Goal: Find specific page/section: Find specific page/section

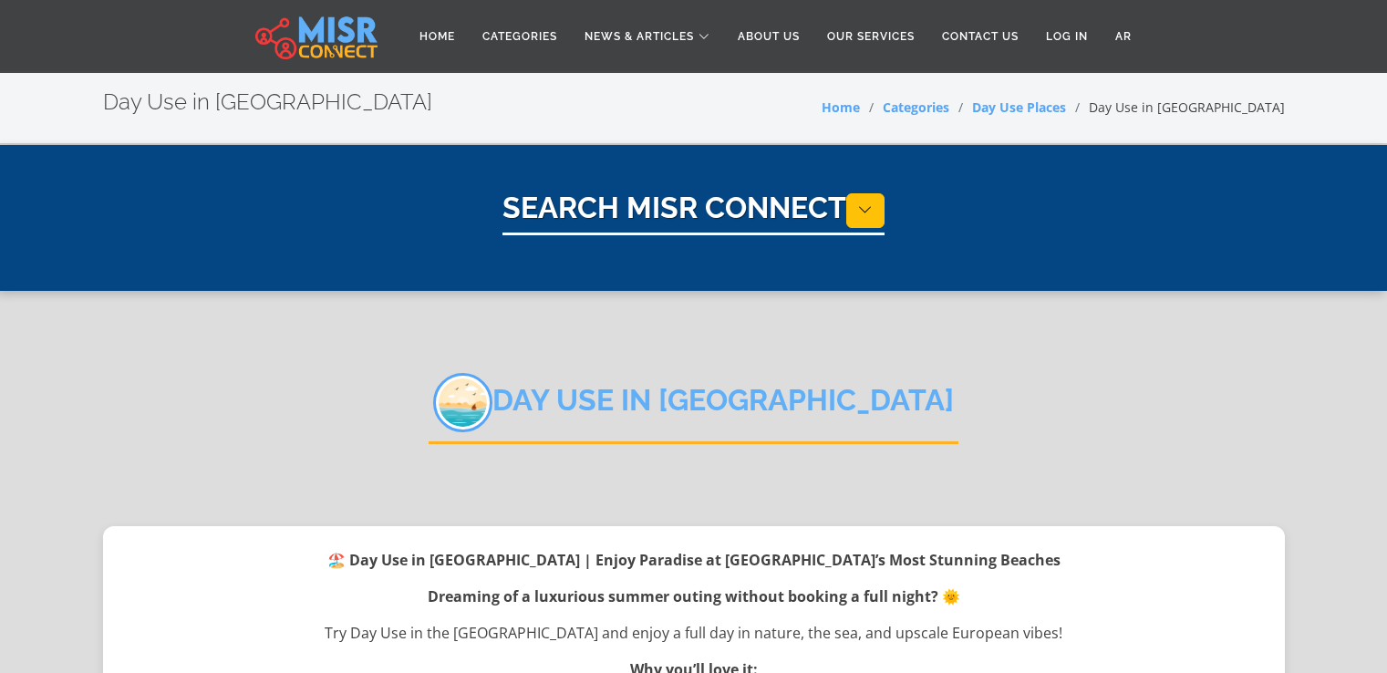
select select "**********"
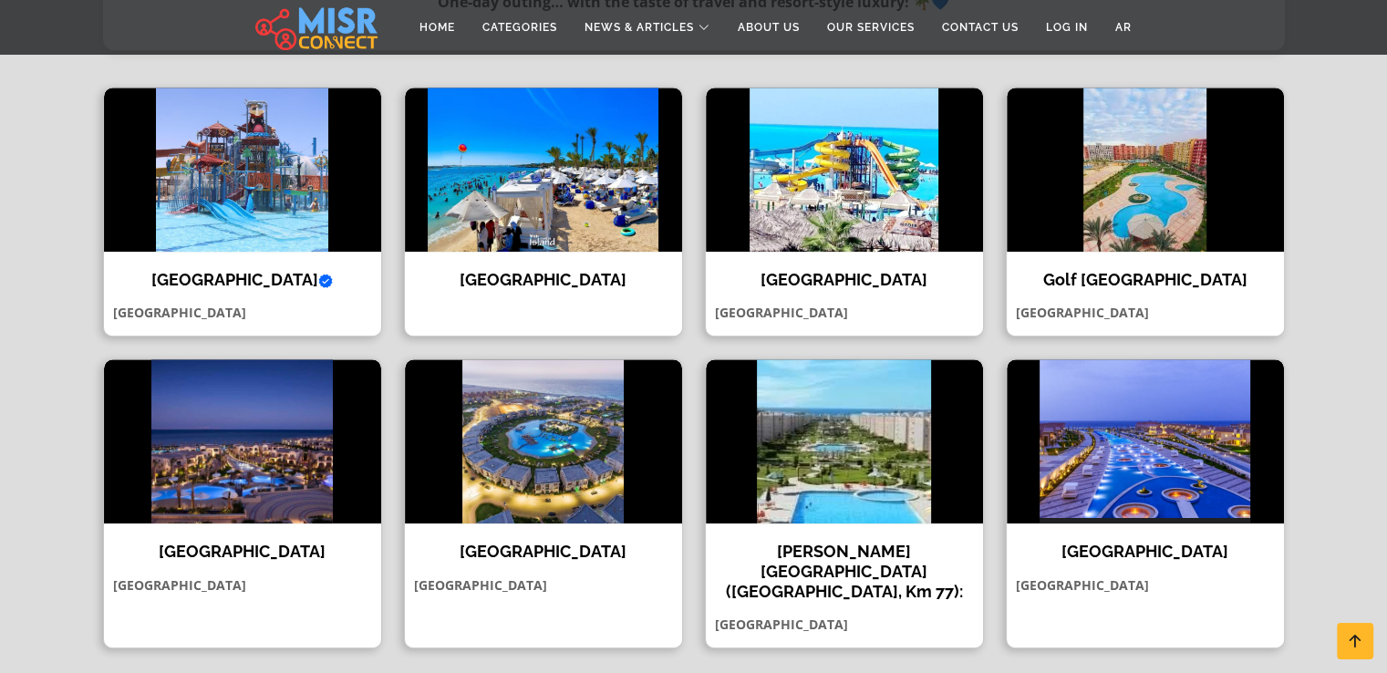
scroll to position [1036, 0]
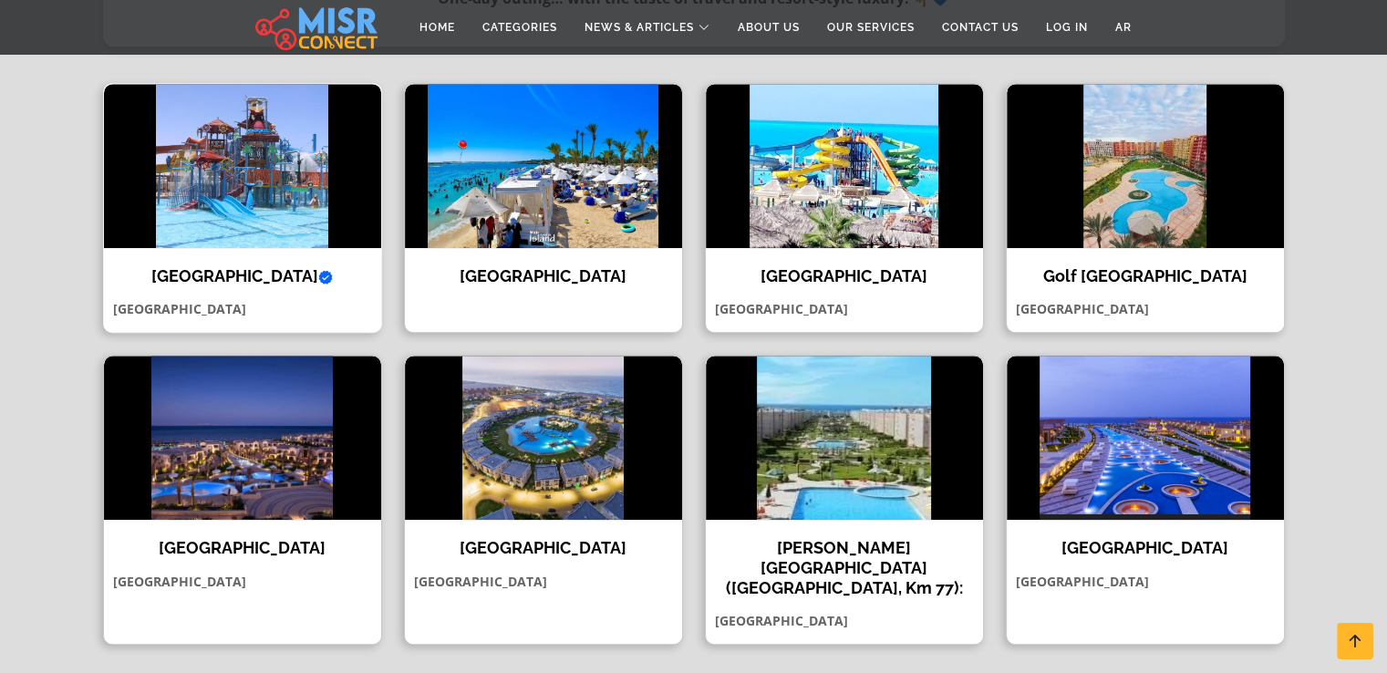
click at [336, 147] on img at bounding box center [242, 166] width 277 height 164
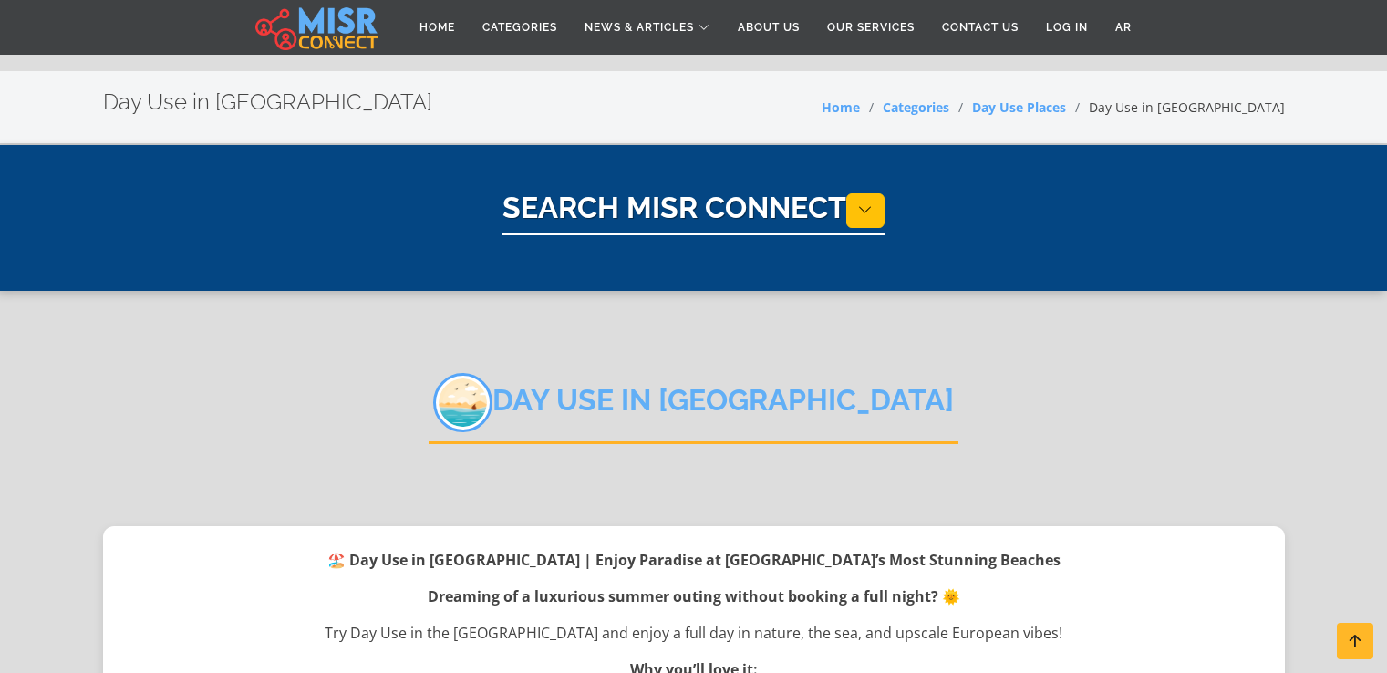
select select "**********"
